Goal: Transaction & Acquisition: Purchase product/service

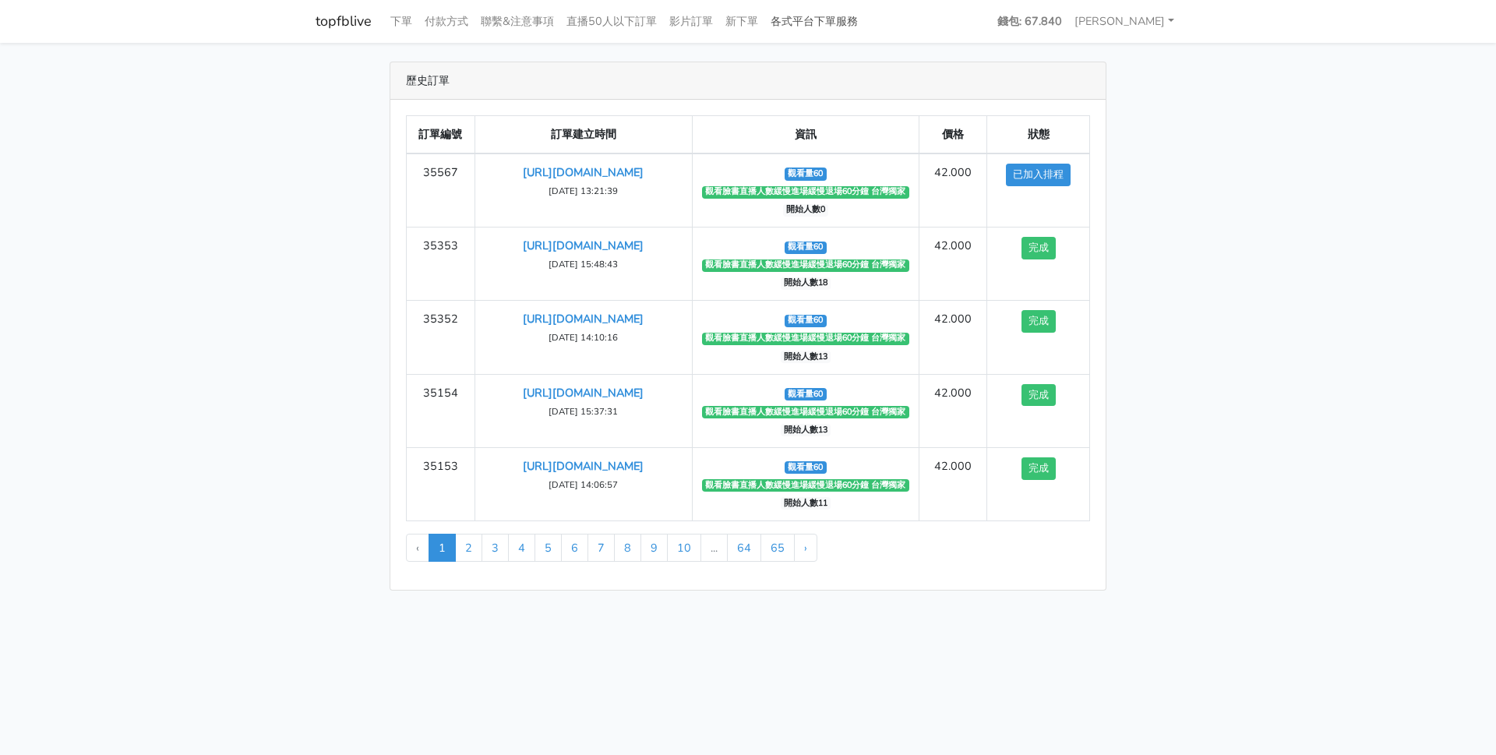
click at [845, 32] on link "各式平台下單服務" at bounding box center [814, 21] width 100 height 30
click at [847, 23] on link "各式平台下單服務" at bounding box center [814, 21] width 100 height 30
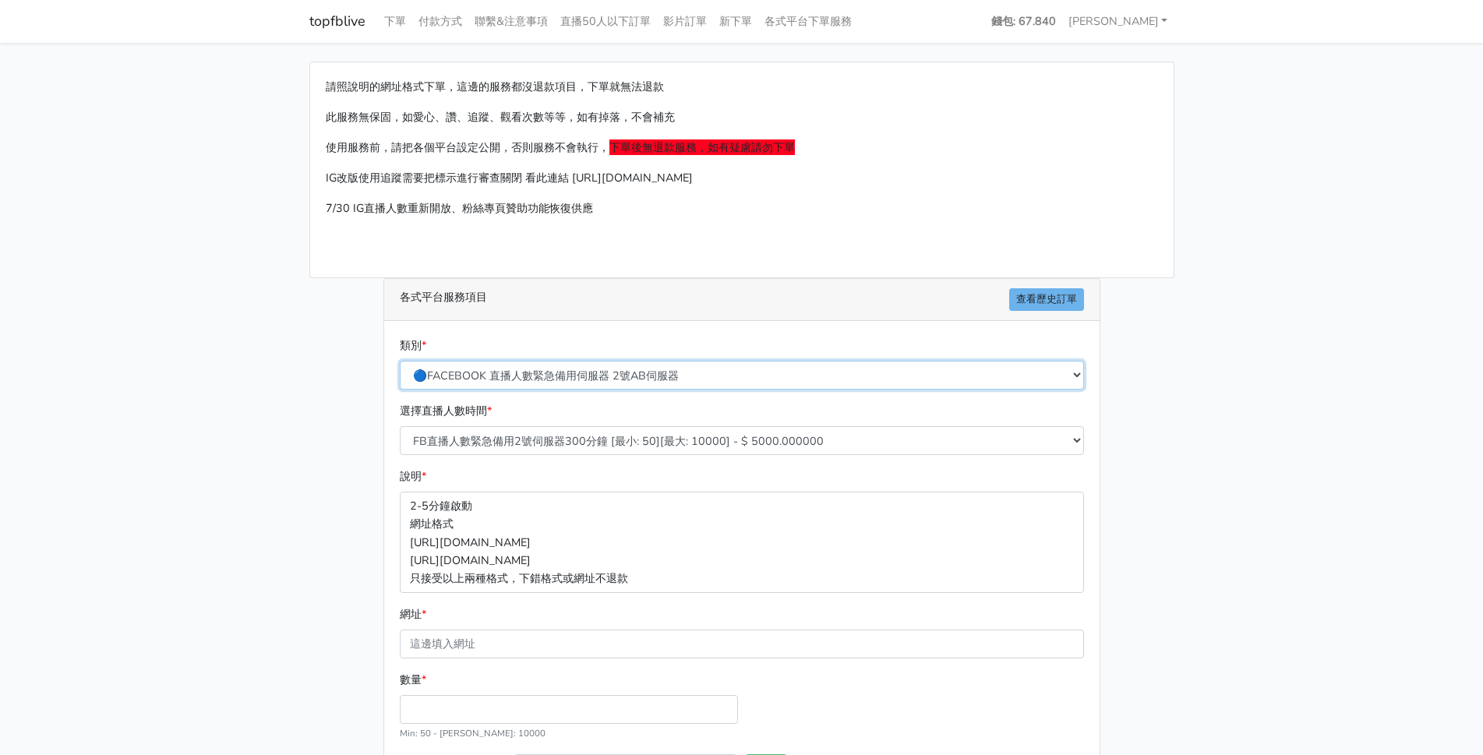
click at [663, 373] on select "🔵FACEBOOK 直播人數緊急備用伺服器 2號AB伺服器 🔵FACEBOOK 網軍專用貼文留言 安全保密 🔵9/30 FACEBOOK 直播人數緩慢進場緩慢…" at bounding box center [742, 375] width 684 height 29
select select "🔵9/30 FACEBOOK 直播人數緩慢進場緩慢退場 台灣獨家"
click at [400, 361] on select "🔵FACEBOOK 直播人數緊急備用伺服器 2號AB伺服器 🔵FACEBOOK 網軍專用貼文留言 安全保密 🔵9/30 FACEBOOK 直播人數緩慢進場緩慢…" at bounding box center [742, 375] width 684 height 29
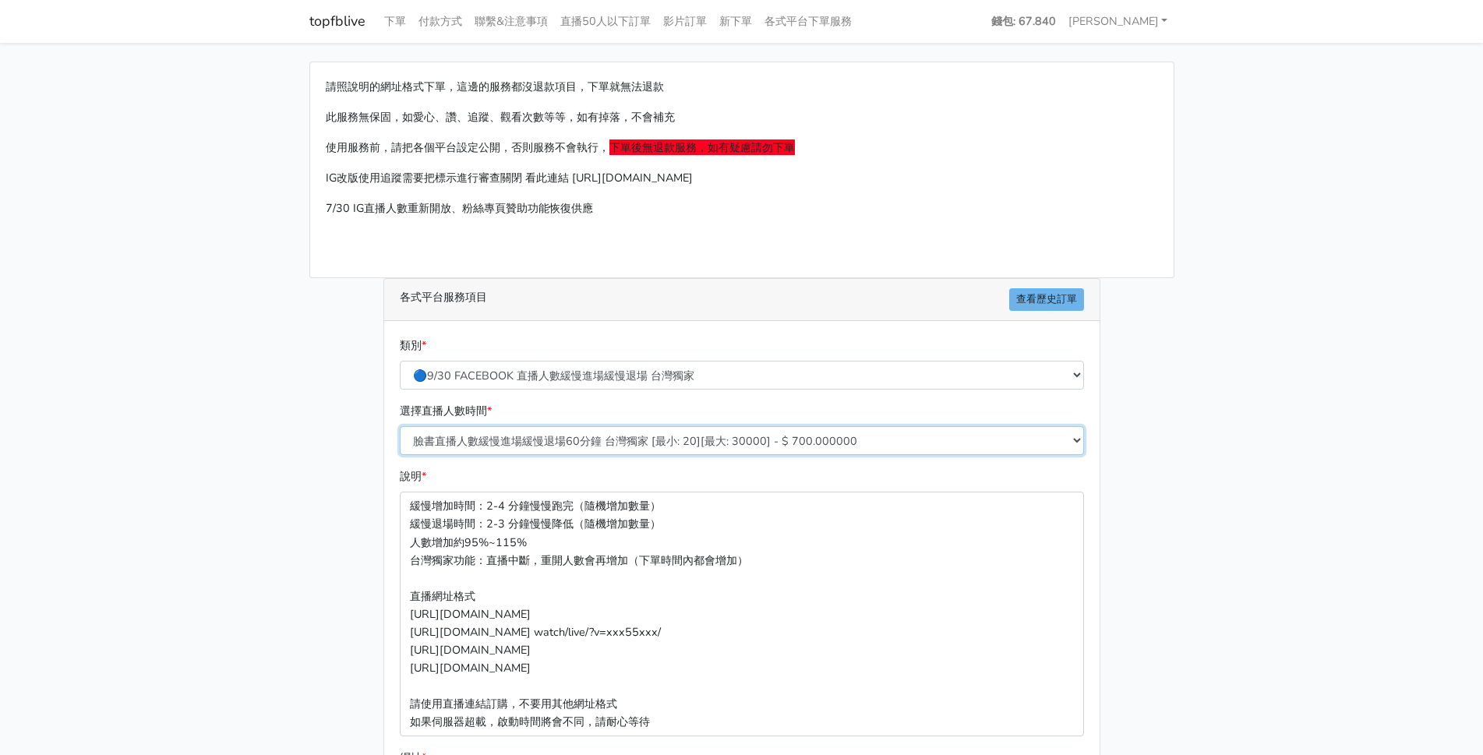
click at [658, 447] on select "臉書直播人數緩慢進場緩慢退場60分鐘 台灣獨家 [最小: 20][最大: 30000] - $ 700.000000 臉書直播人數緩慢進場緩慢退場120分鐘 …" at bounding box center [742, 440] width 684 height 29
click at [400, 426] on select "臉書直播人數緩慢進場緩慢退場60分鐘 台灣獨家 [最小: 20][最大: 30000] - $ 700.000000 臉書直播人數緩慢進場緩慢退場120分鐘 …" at bounding box center [742, 440] width 684 height 29
click at [273, 531] on main "請照說明的網址格式下單，這邊的服務都沒退款項目，下單就無法退款 此服務無保固，如愛心、讚、追蹤、觀看次數等等，如有掉落，不會補充 使用服務前，請把各個平台設定…" at bounding box center [741, 534] width 1483 height 982
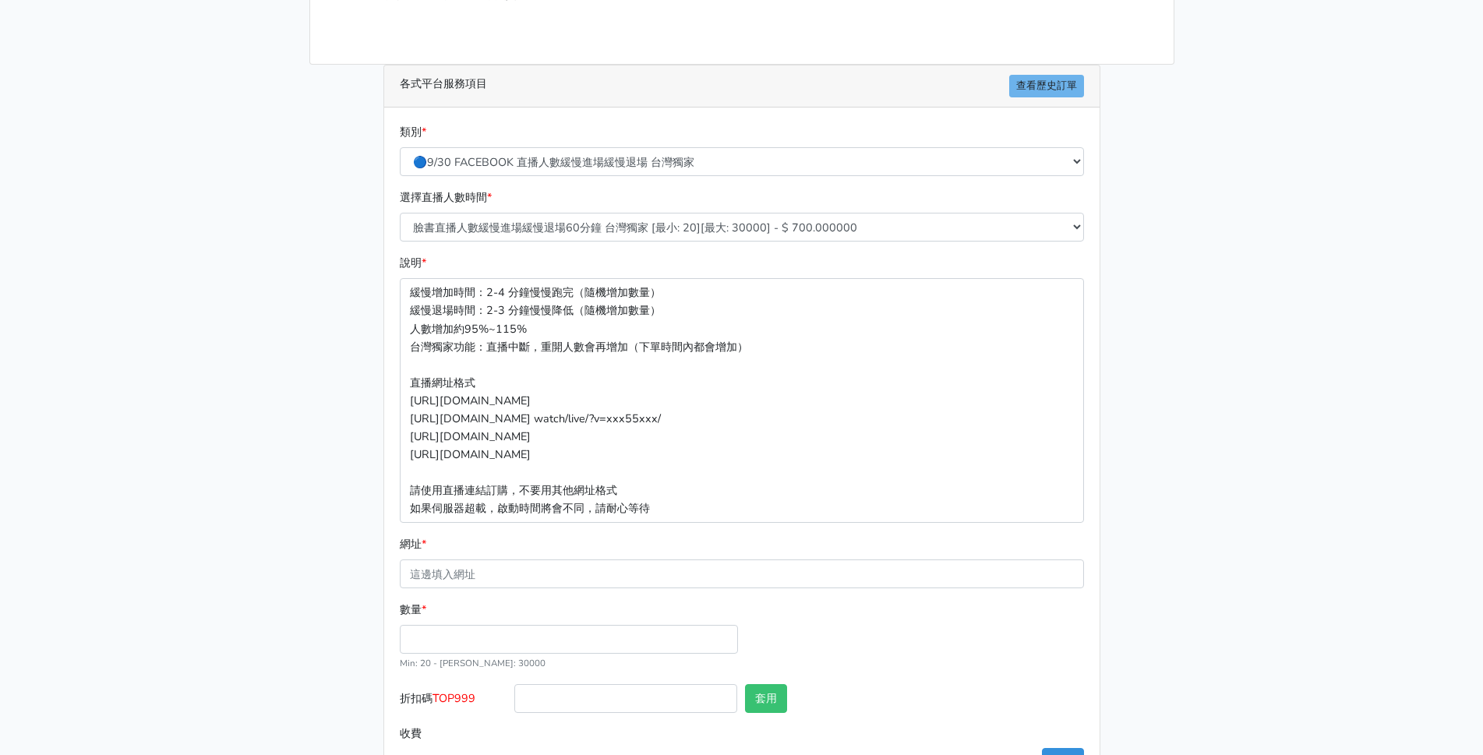
scroll to position [270, 0]
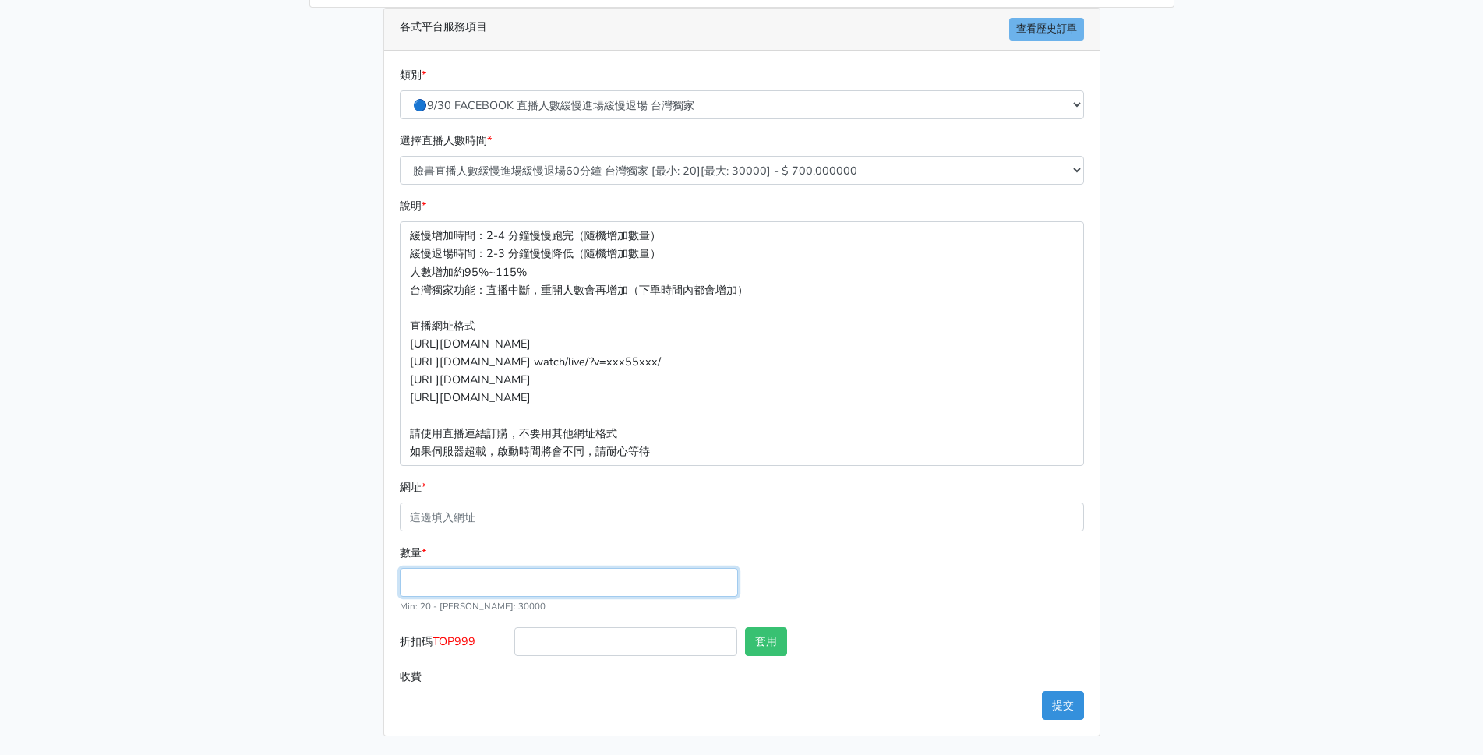
click at [492, 586] on input "數量 *" at bounding box center [569, 582] width 338 height 29
type input "60"
type input "42.000"
drag, startPoint x: 498, startPoint y: 647, endPoint x: 531, endPoint y: 661, distance: 35.3
click at [435, 652] on label "折扣碼 TOP999" at bounding box center [453, 644] width 115 height 35
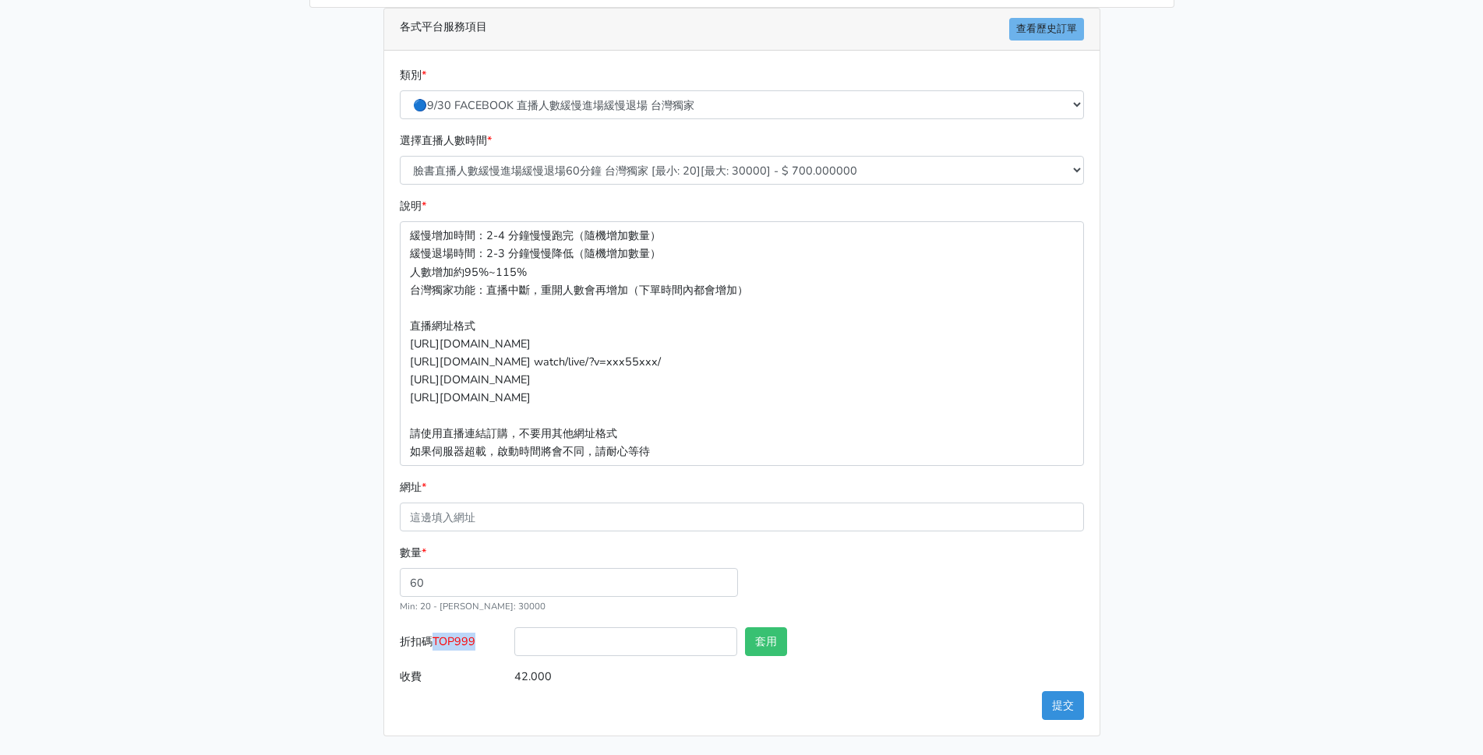
copy span "TOP999"
click at [584, 651] on input "折扣碼 TOP999" at bounding box center [625, 641] width 223 height 29
paste input "TOP999"
type input "TOP999"
drag, startPoint x: 883, startPoint y: 598, endPoint x: 849, endPoint y: 649, distance: 61.2
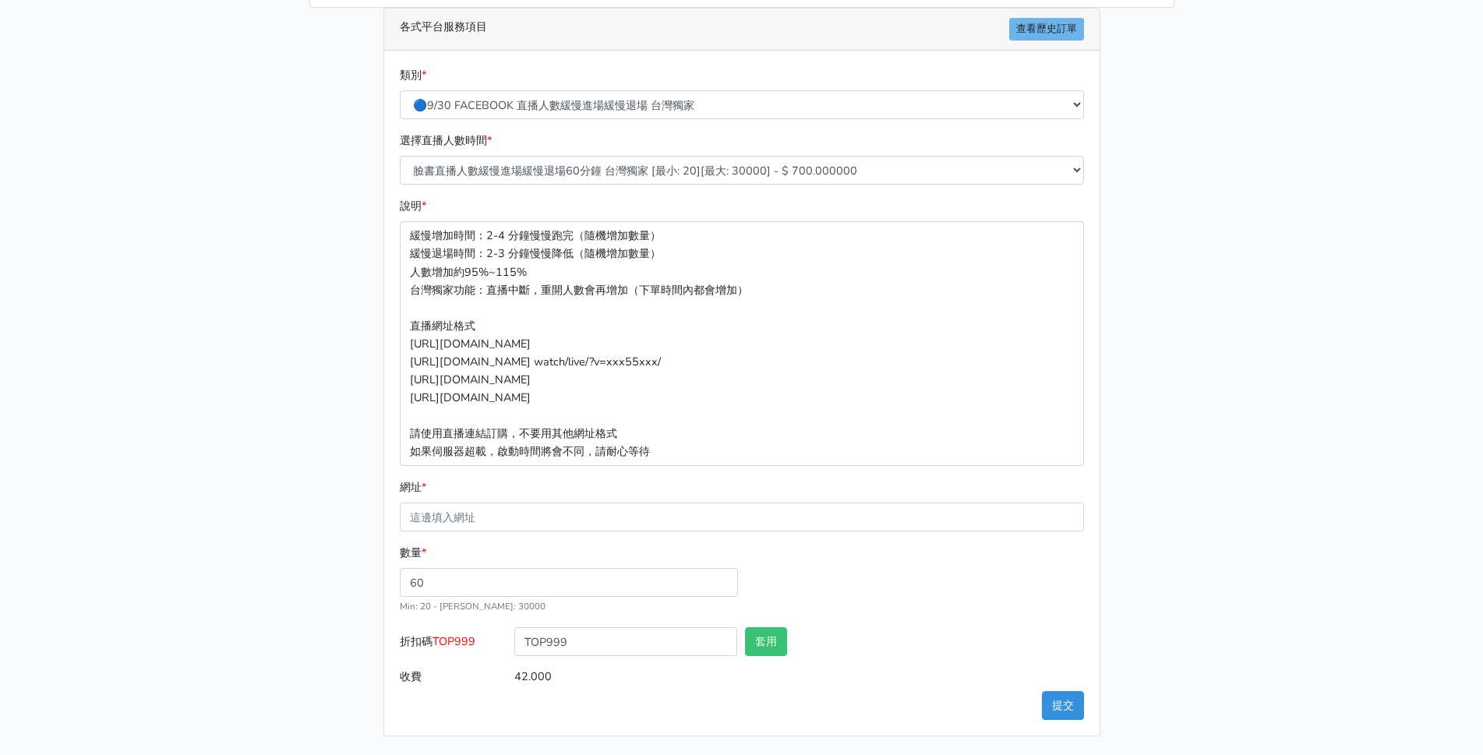
click at [884, 605] on div "數量 * 60 Min: 20 - Max: 30000" at bounding box center [742, 585] width 692 height 83
click at [777, 643] on button "套用" at bounding box center [766, 641] width 42 height 29
type input "套用失敗"
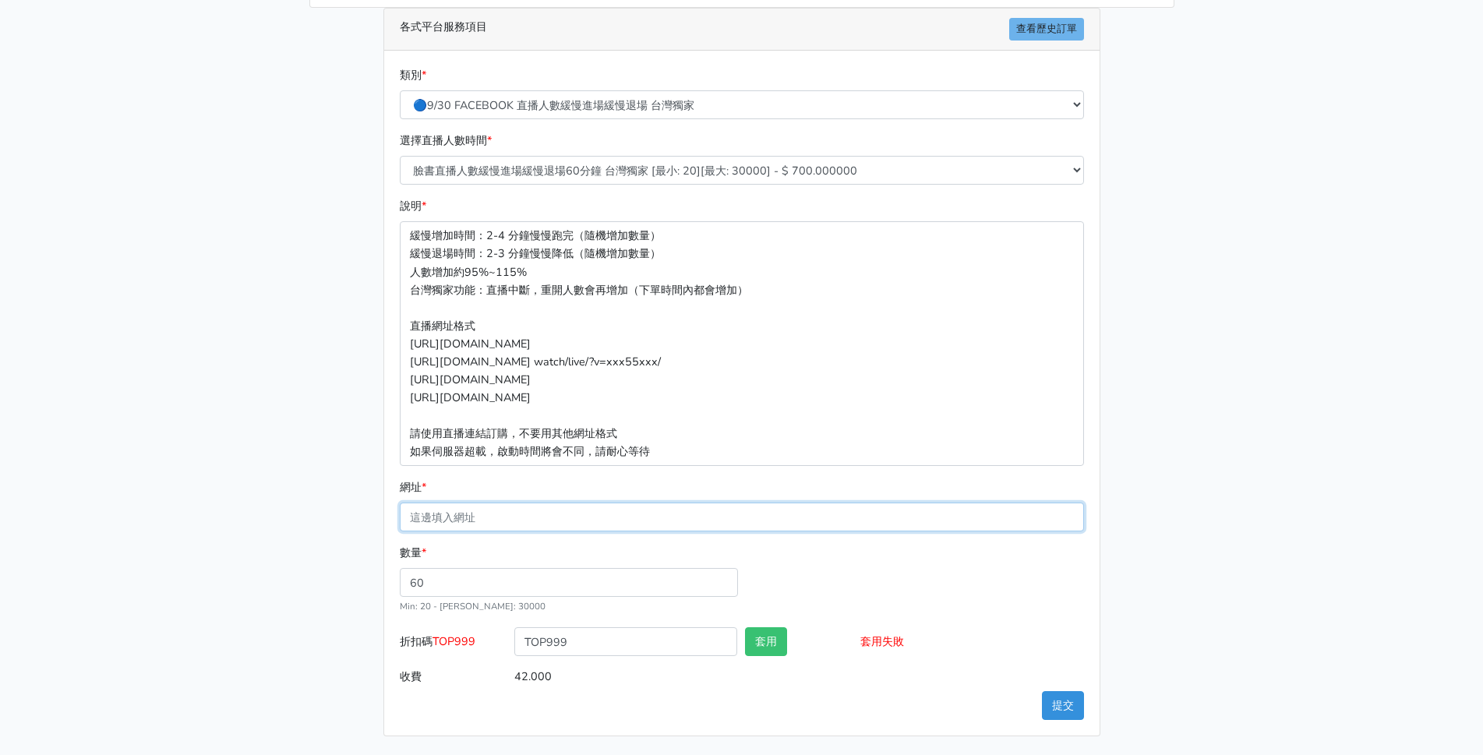
click at [538, 530] on input "網址 *" at bounding box center [742, 517] width 684 height 29
paste input "https://www.facebook.com/minliujennysilk/videos/2209537039509935"
type input "https://www.facebook.com/minliujennysilk/videos/2209537039509935"
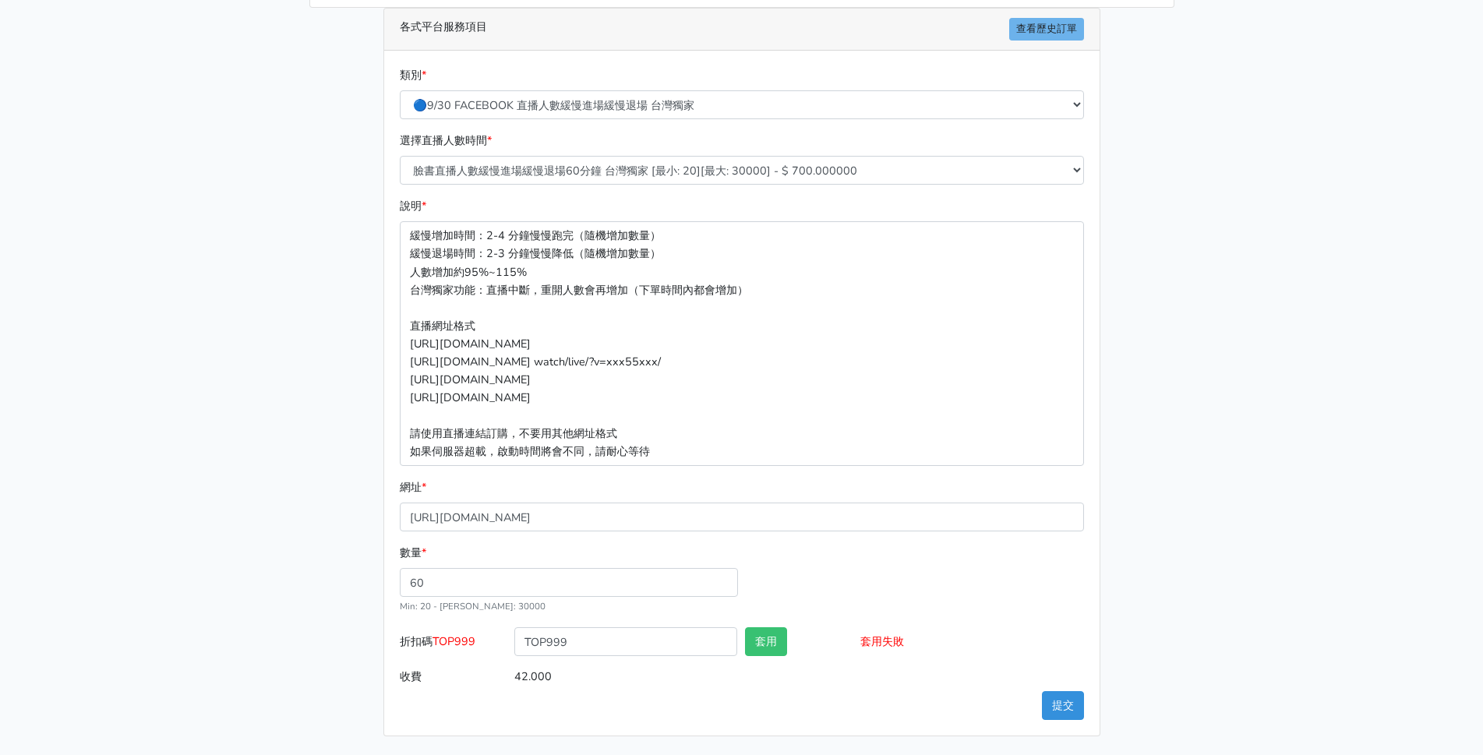
click at [942, 421] on p "緩慢增加時間：2-4 分鐘慢慢跑完（隨機增加數量） 緩慢退場時間：2-3 分鐘慢慢降低（隨機增加數量） 人數增加約95%~115% 台灣獨家功能：直播中斷，重…" at bounding box center [742, 343] width 684 height 245
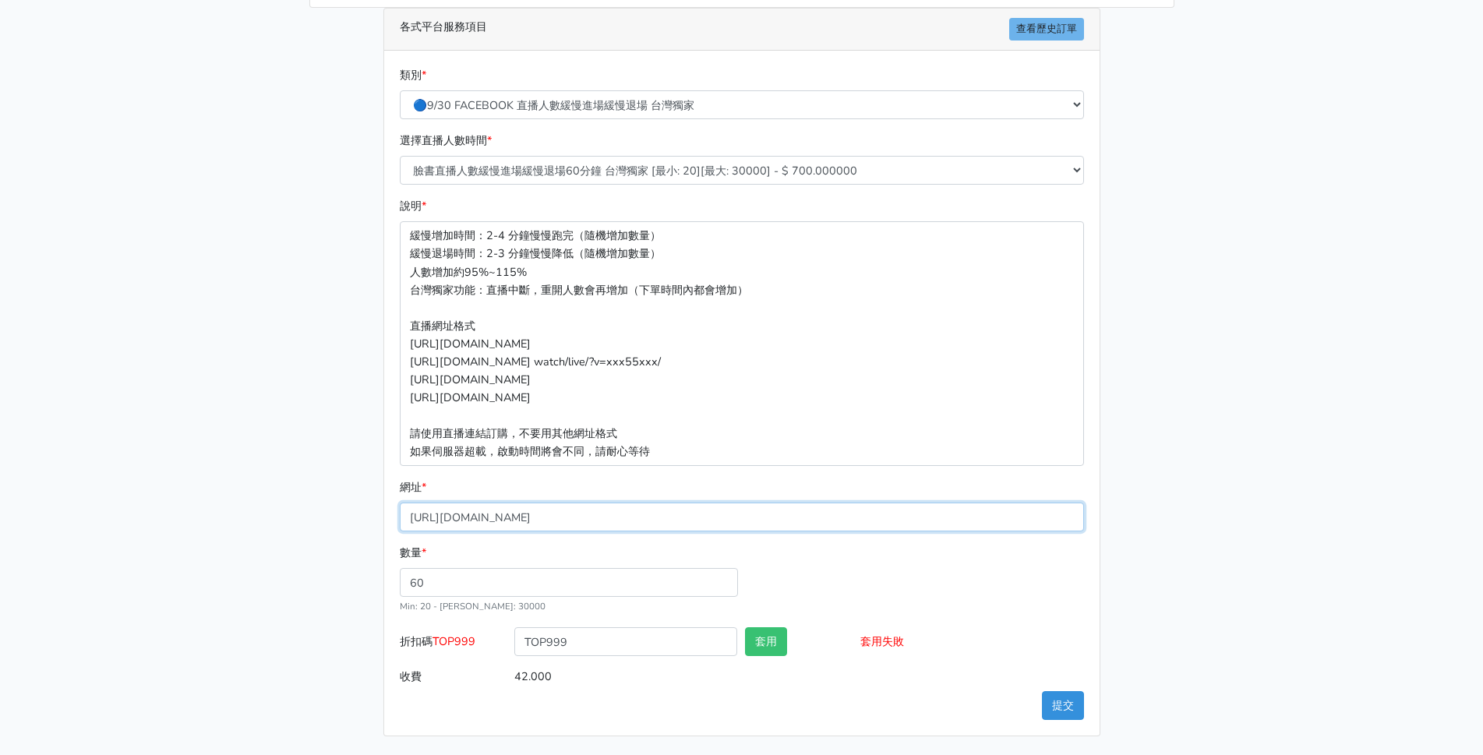
click at [896, 520] on input "https://www.facebook.com/minliujennysilk/videos/2209537039509935" at bounding box center [742, 517] width 684 height 29
drag, startPoint x: 898, startPoint y: 513, endPoint x: 143, endPoint y: 477, distance: 756.6
click at [146, 478] on main "請照說明的網址格式下單，這邊的服務都沒退款項目，下單就無法退款 此服務無保固，如愛心、讚、追蹤、觀看次數等等，如有掉落，不會補充 使用服務前，請把各個平台設定…" at bounding box center [741, 264] width 1483 height 982
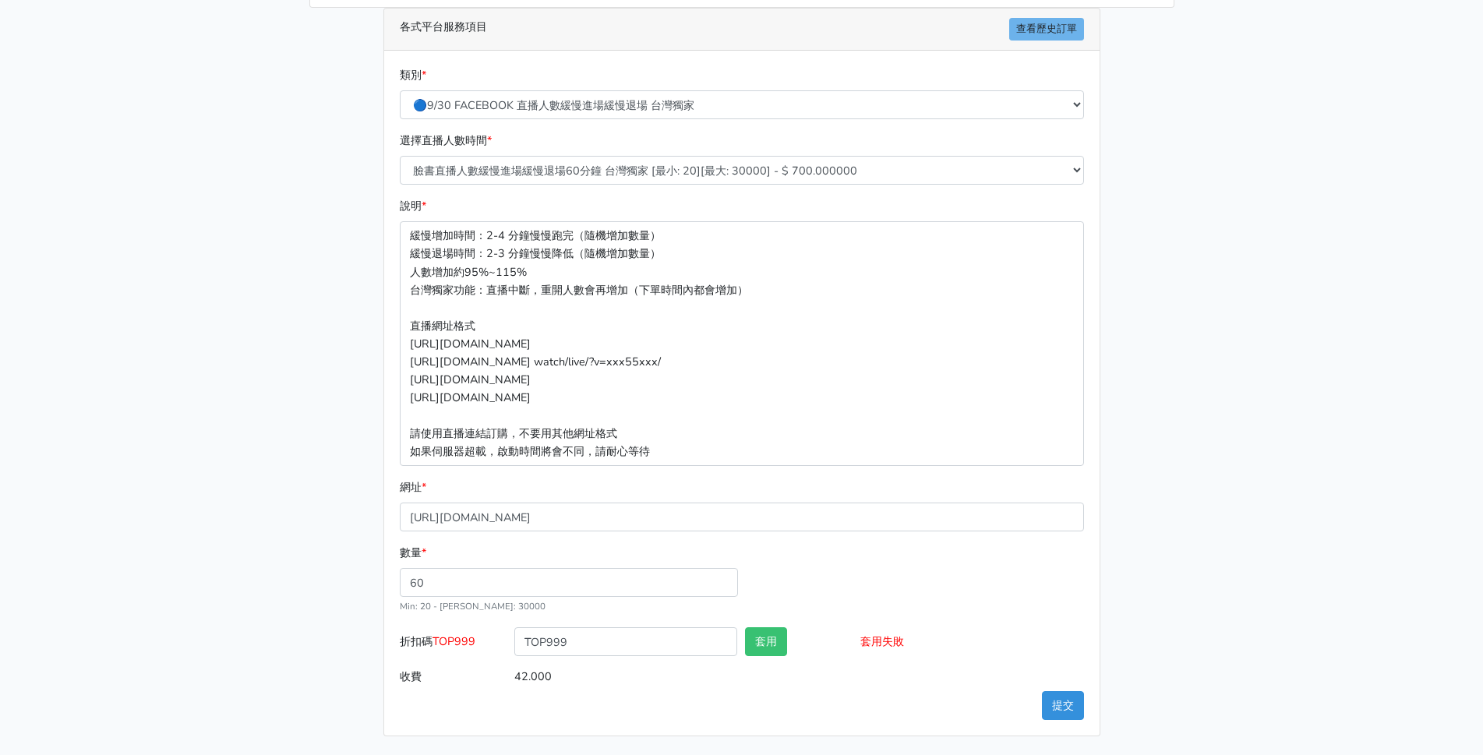
click at [1175, 510] on div "請照說明的網址格式下單，這邊的服務都沒退款項目，下單就無法退款 此服務無保固，如愛心、讚、追蹤、觀看次數等等，如有掉落，不會補充 使用服務前，請把各個平台設定…" at bounding box center [742, 263] width 888 height 945
click at [1183, 541] on div "請照說明的網址格式下單，這邊的服務都沒退款項目，下單就無法退款 此服務無保固，如愛心、讚、追蹤、觀看次數等等，如有掉落，不會補充 使用服務前，請把各個平台設定…" at bounding box center [742, 263] width 888 height 945
click at [1060, 704] on button "提交" at bounding box center [1063, 705] width 42 height 29
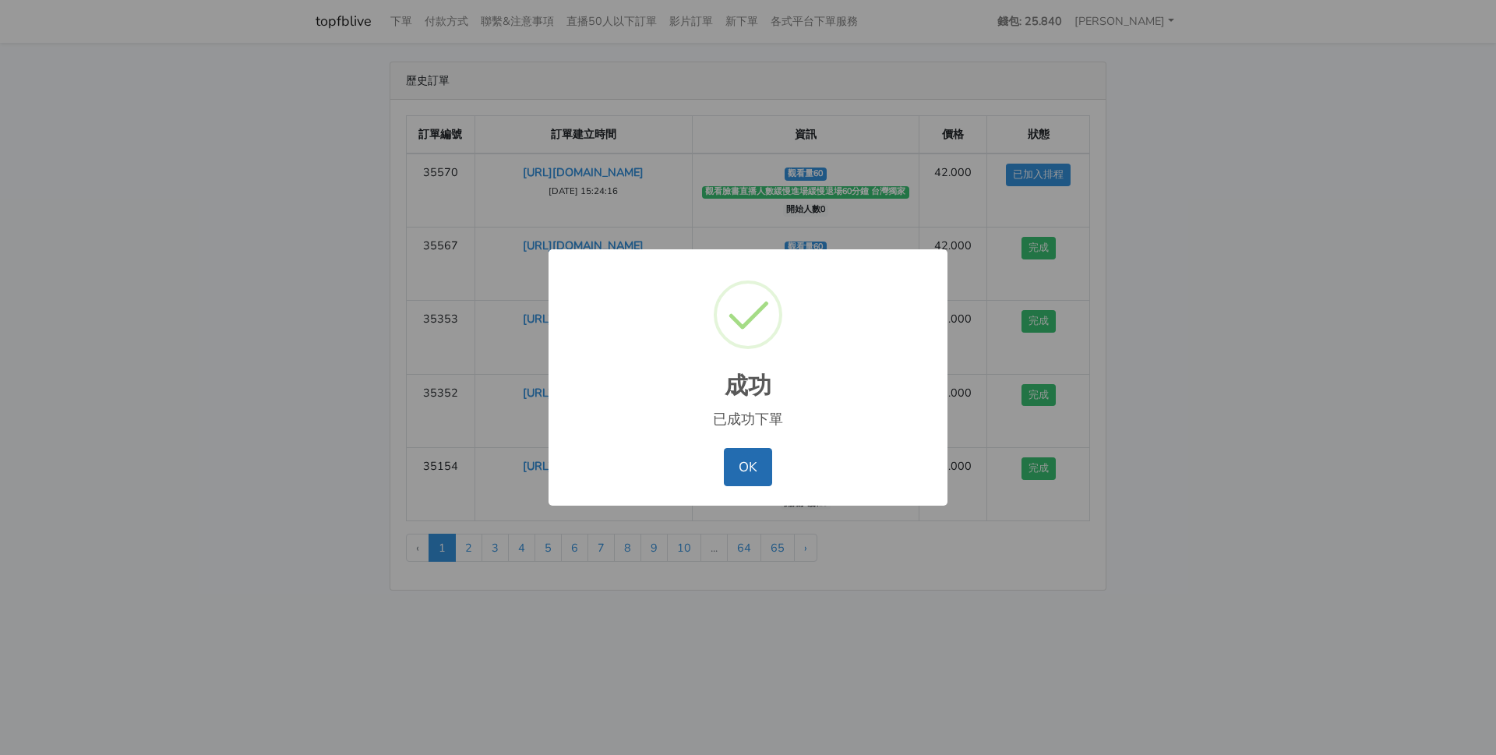
click at [744, 458] on button "OK" at bounding box center [748, 466] width 48 height 37
